Goal: Task Accomplishment & Management: Use online tool/utility

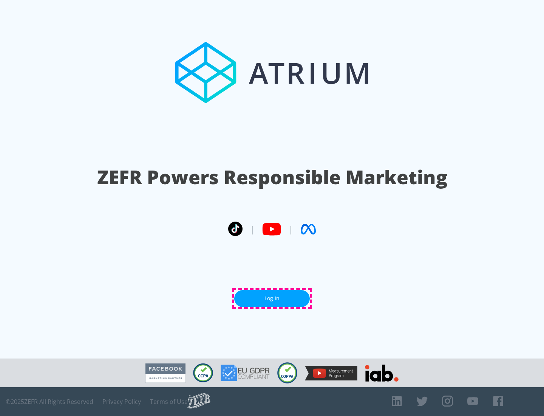
click at [272, 298] on link "Log In" at bounding box center [272, 298] width 76 height 17
